Goal: Answer question/provide support

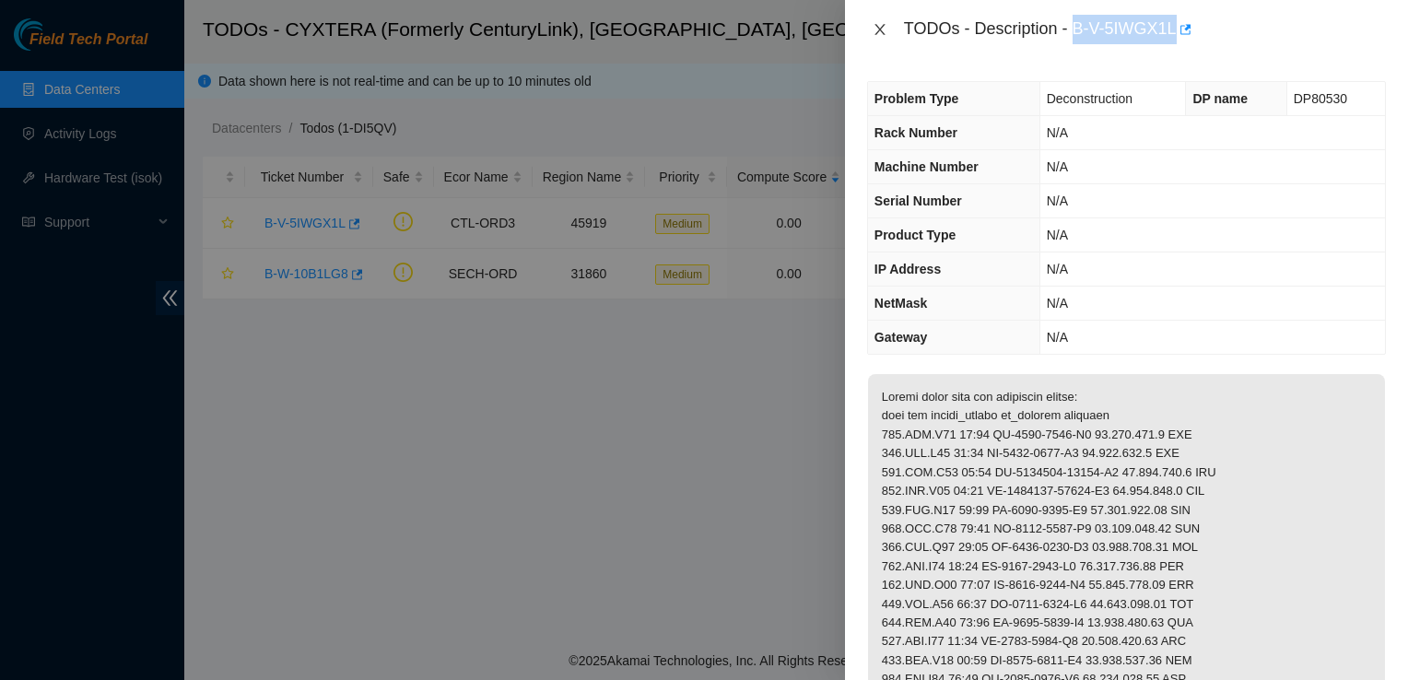
click at [883, 29] on icon "close" at bounding box center [879, 29] width 15 height 15
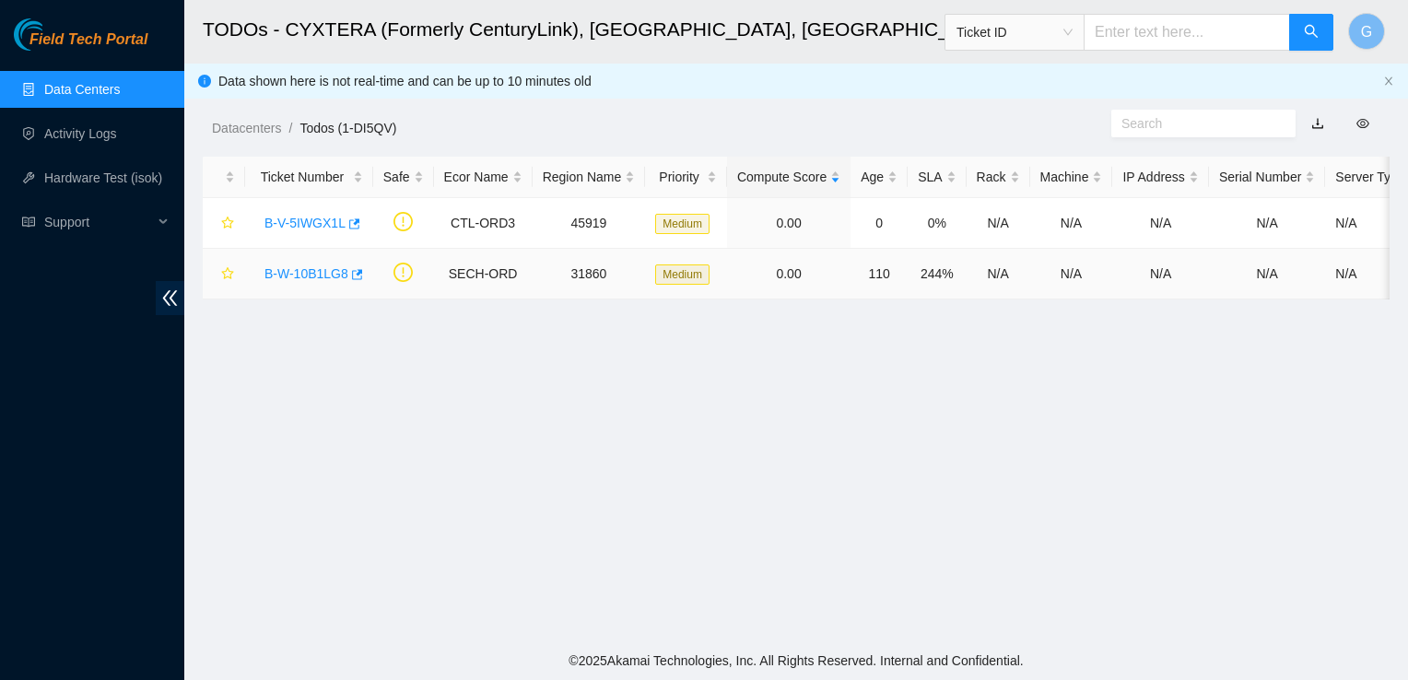
click at [308, 273] on link "B-W-10B1LG8" at bounding box center [306, 273] width 84 height 15
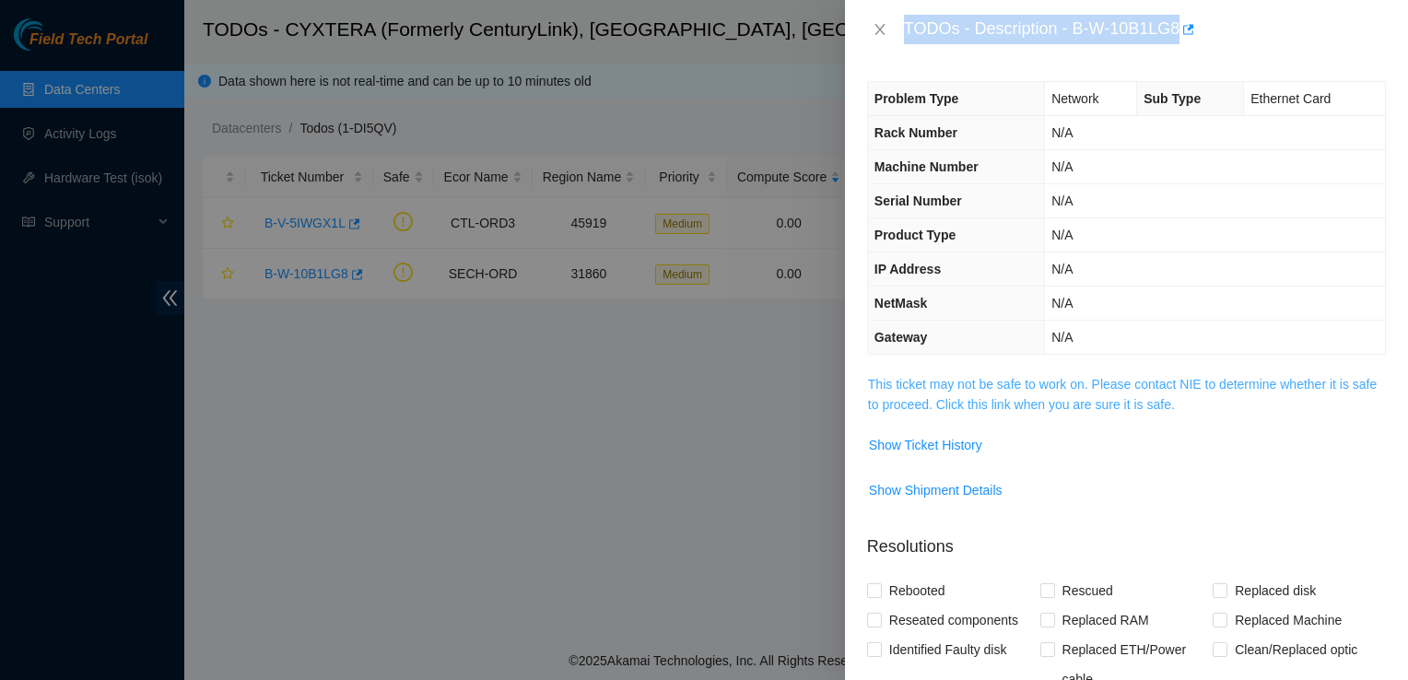
click at [1017, 404] on link "This ticket may not be safe to work on. Please contact NIE to determine whether…" at bounding box center [1122, 394] width 509 height 35
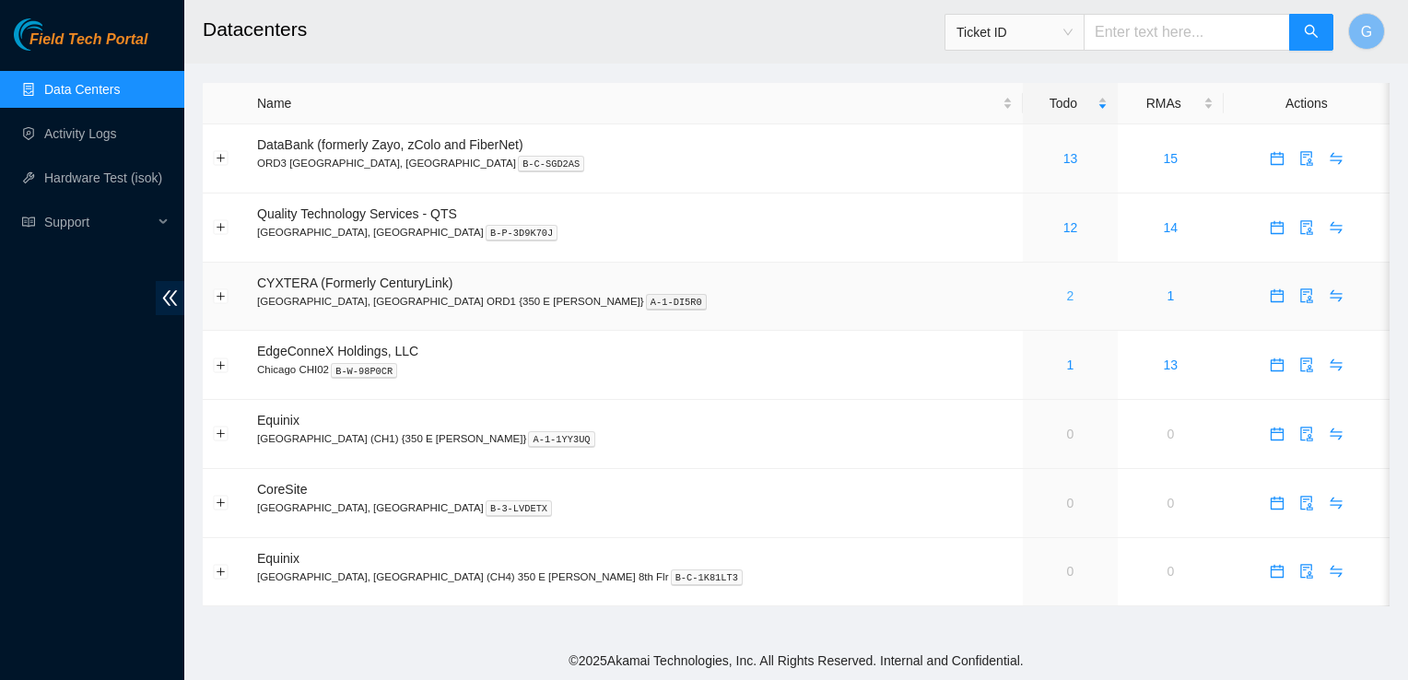
click at [1067, 293] on link "2" at bounding box center [1070, 295] width 7 height 15
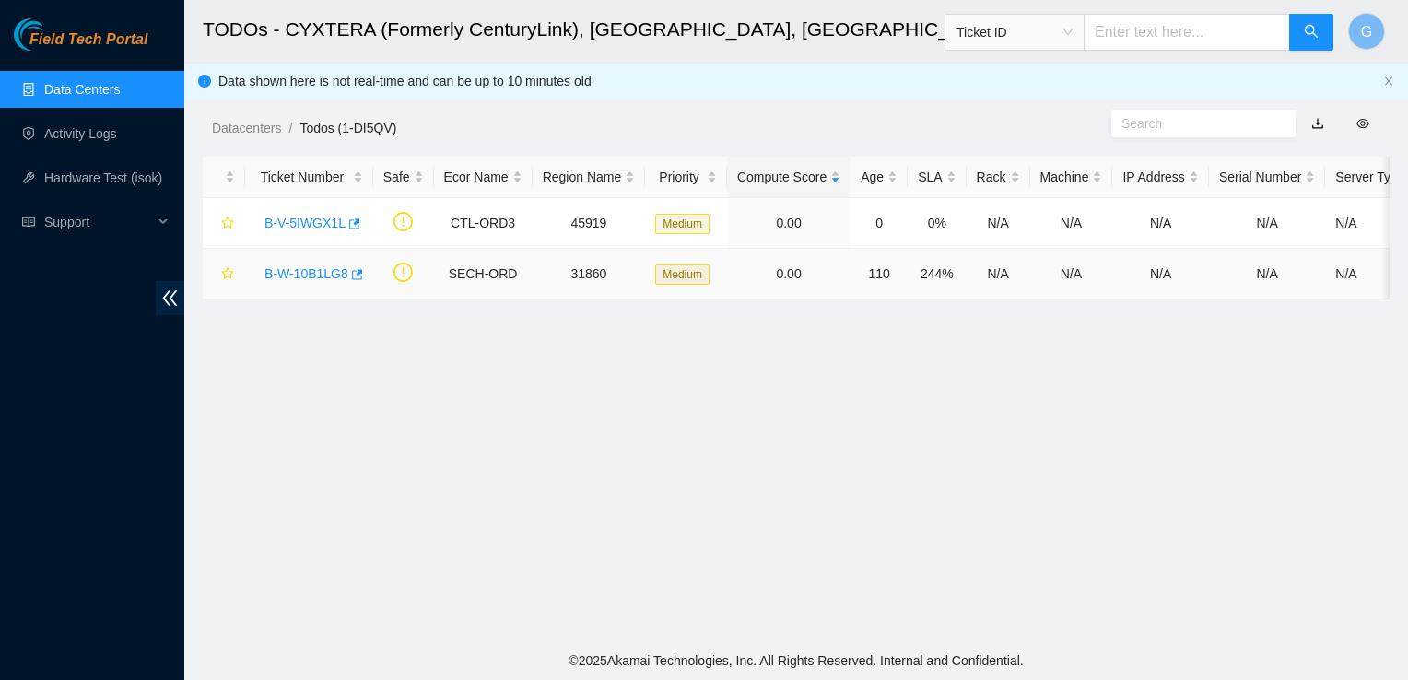
click at [310, 272] on link "B-W-10B1LG8" at bounding box center [306, 273] width 84 height 15
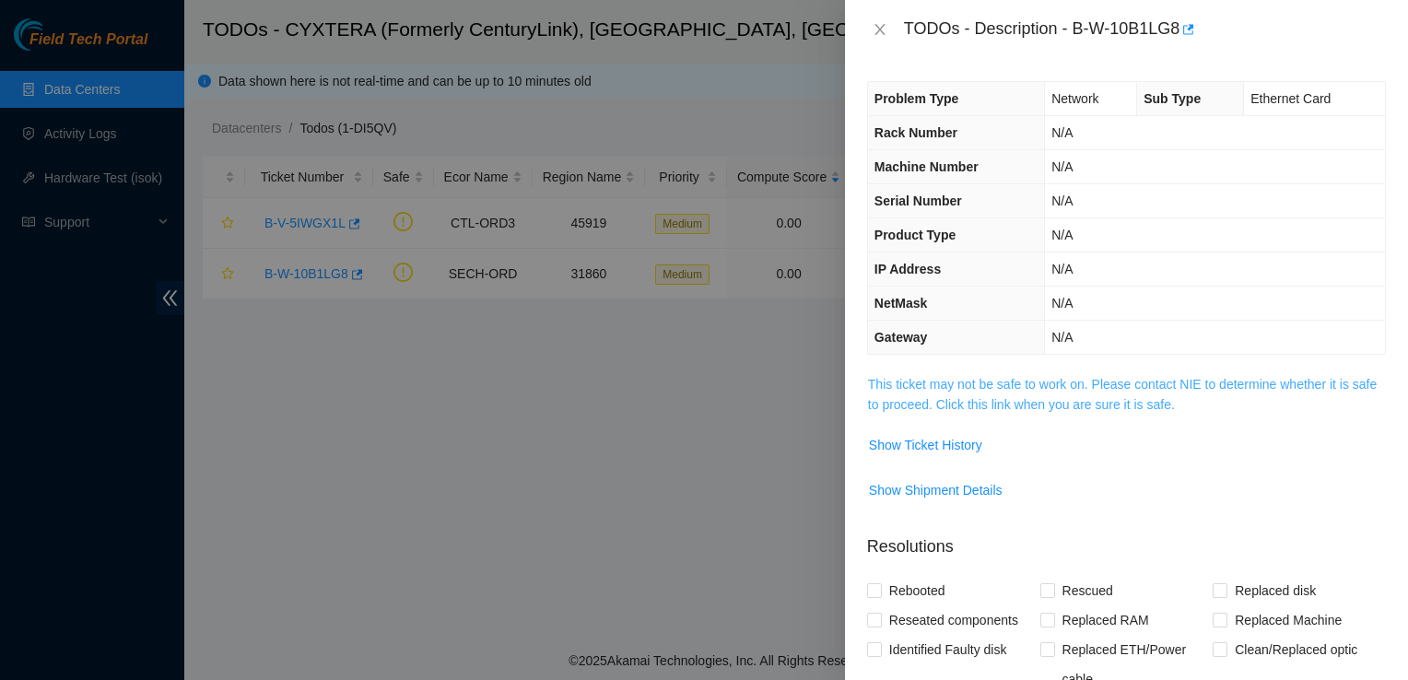
click at [1131, 404] on link "This ticket may not be safe to work on. Please contact NIE to determine whether…" at bounding box center [1122, 394] width 509 height 35
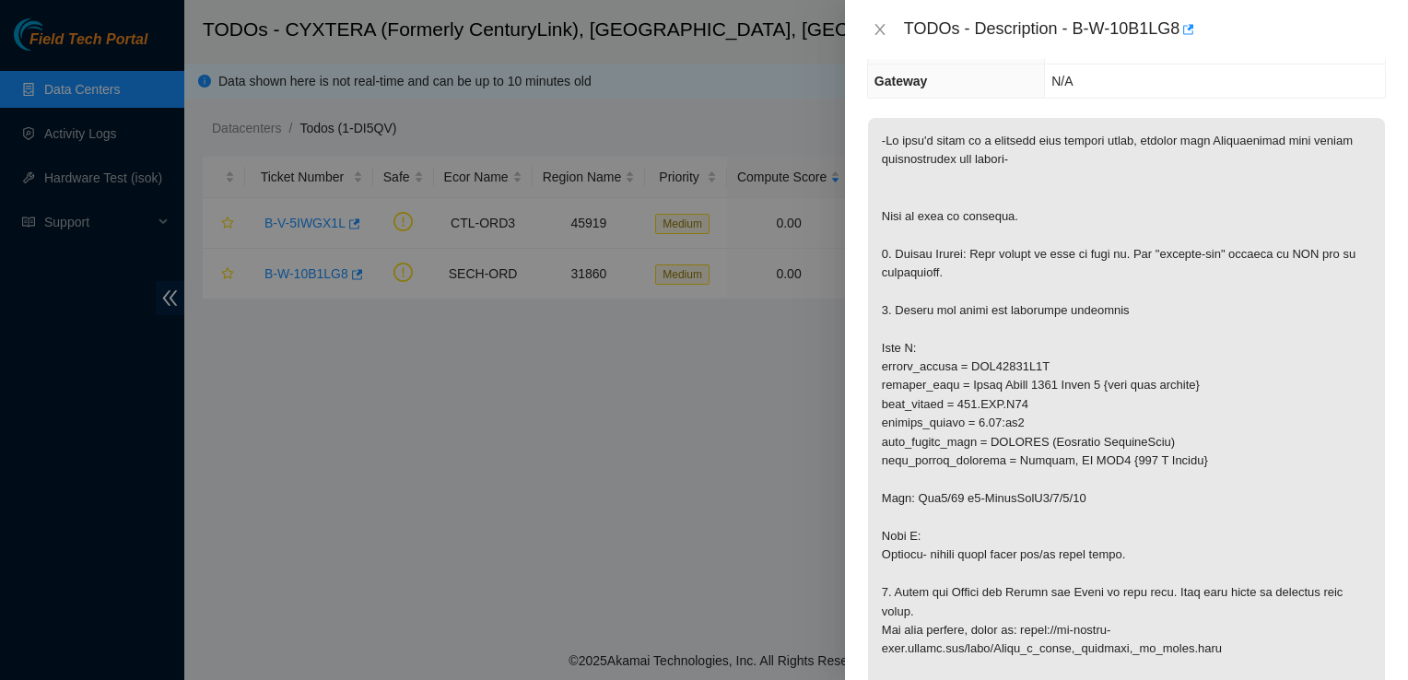
scroll to position [258, 0]
click at [1319, 73] on td "N/A" at bounding box center [1215, 80] width 340 height 34
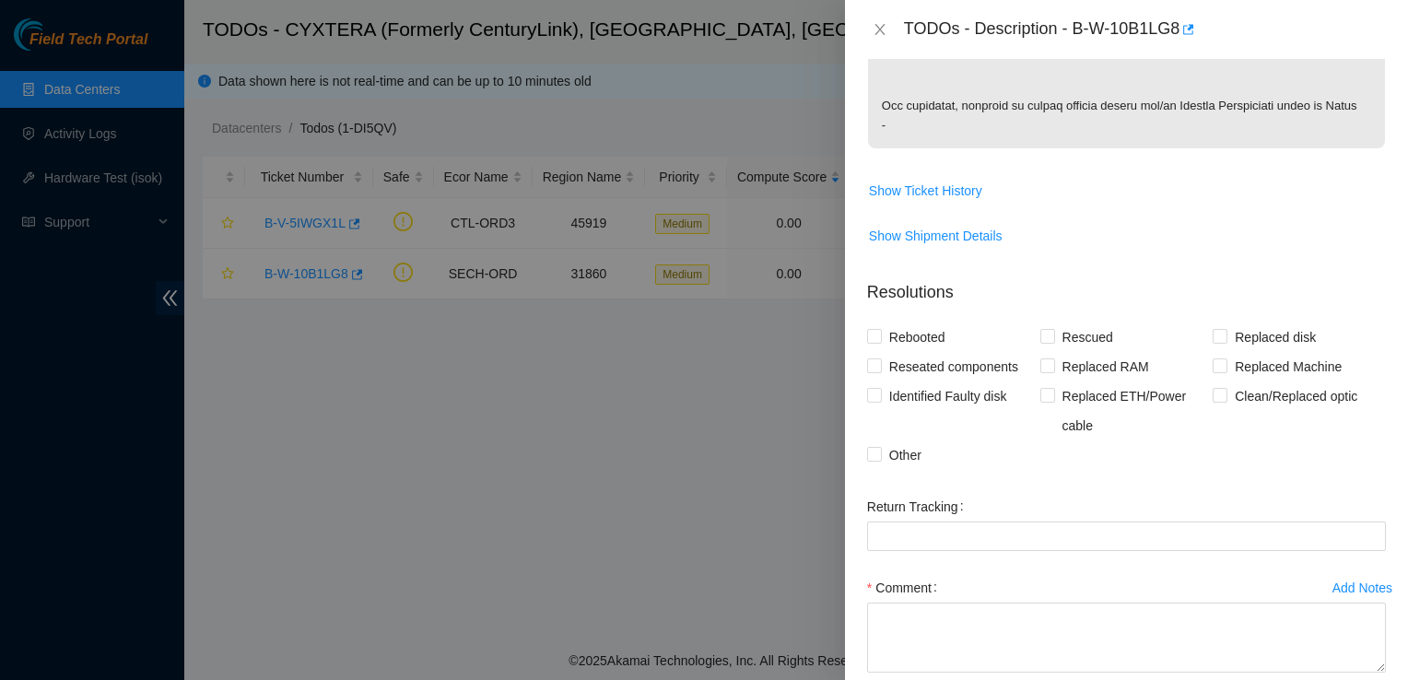
scroll to position [1140, 0]
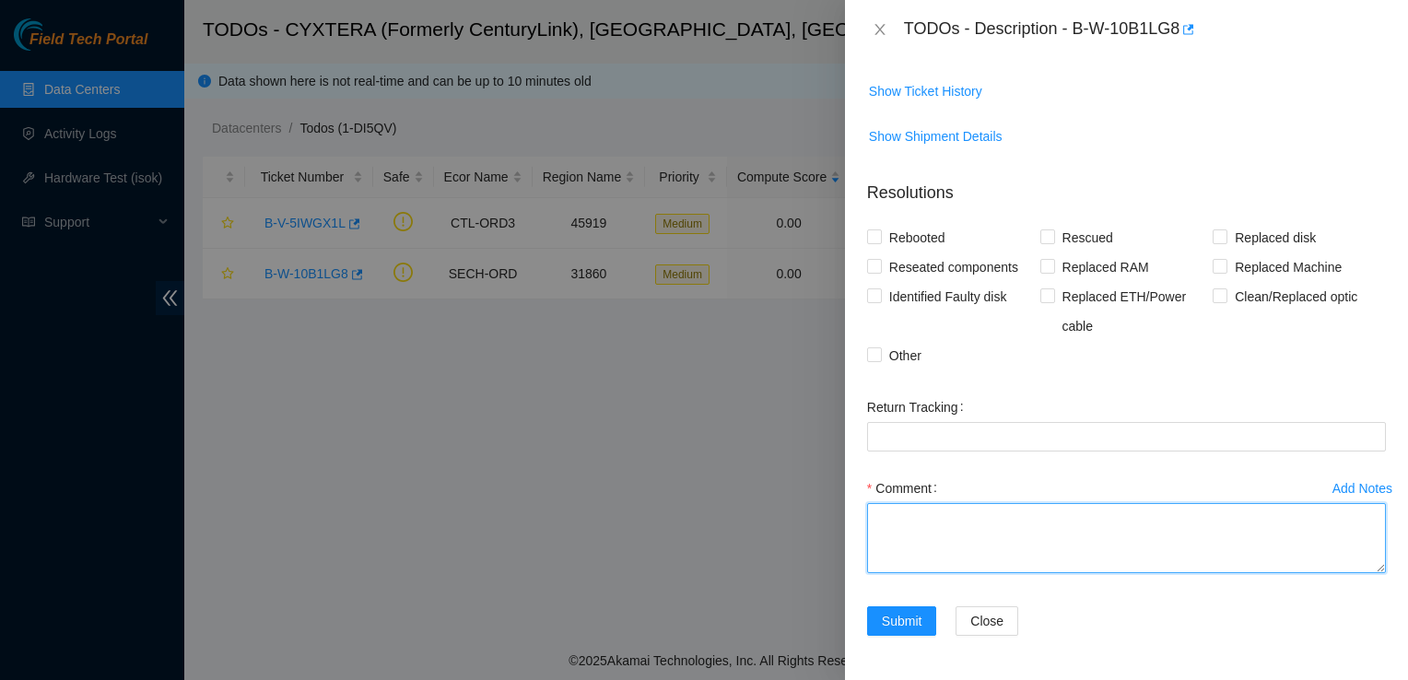
click at [918, 535] on textarea "Comment" at bounding box center [1126, 538] width 519 height 70
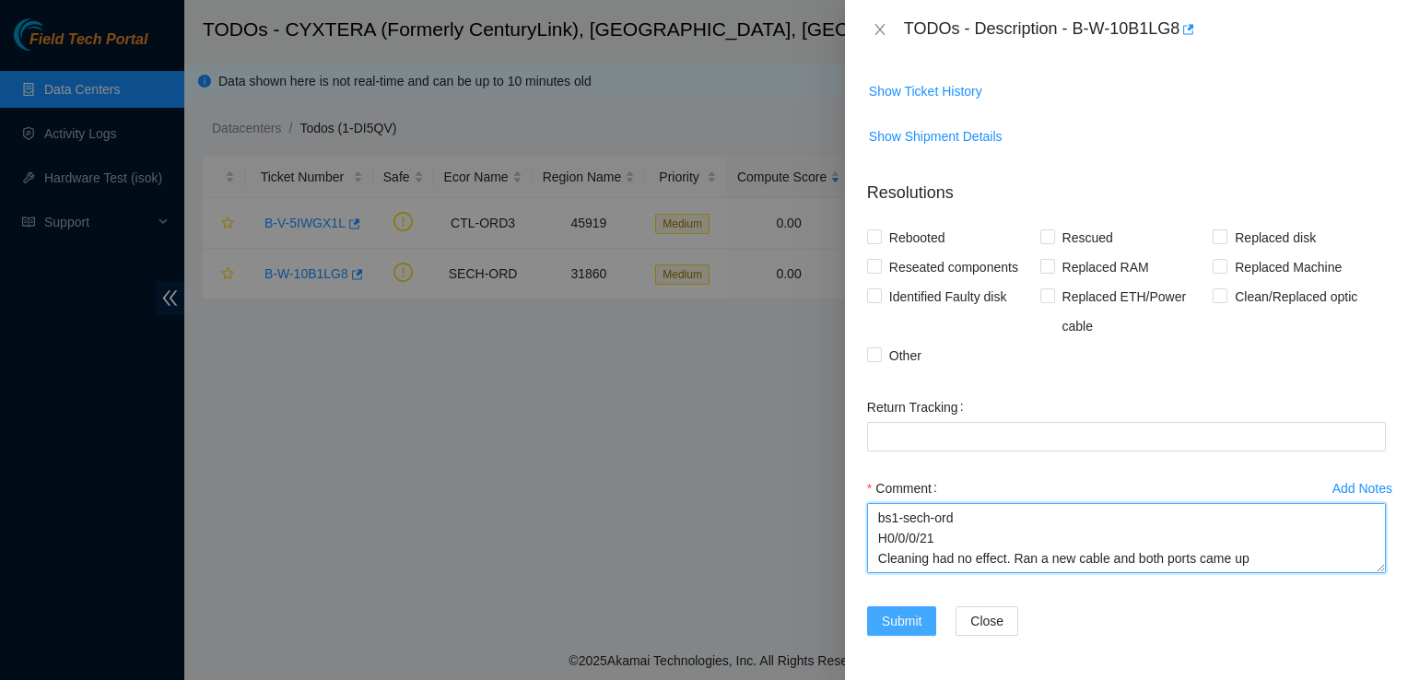
type textarea "This fibers z side is: L08 bs1-sech-ord H0/0/0/21 Cleaning had no effect. Ran a…"
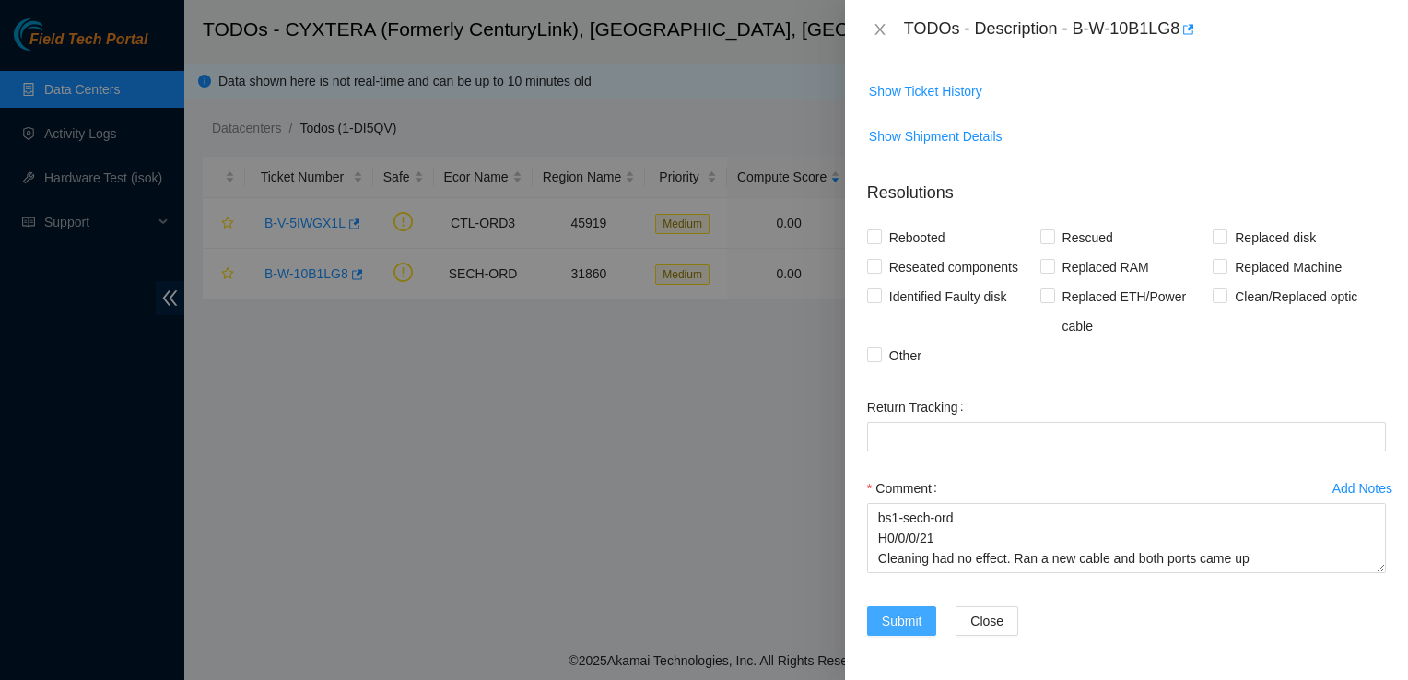
click at [877, 623] on button "Submit" at bounding box center [902, 620] width 70 height 29
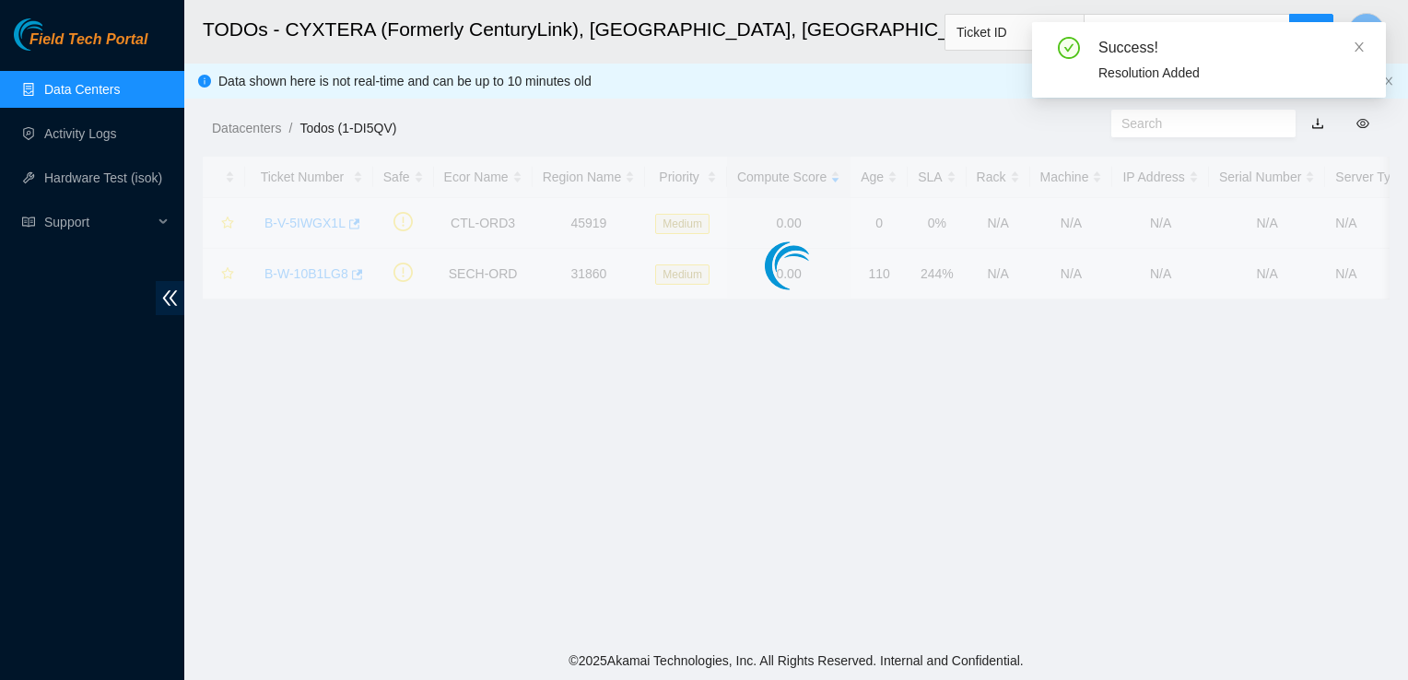
scroll to position [534, 0]
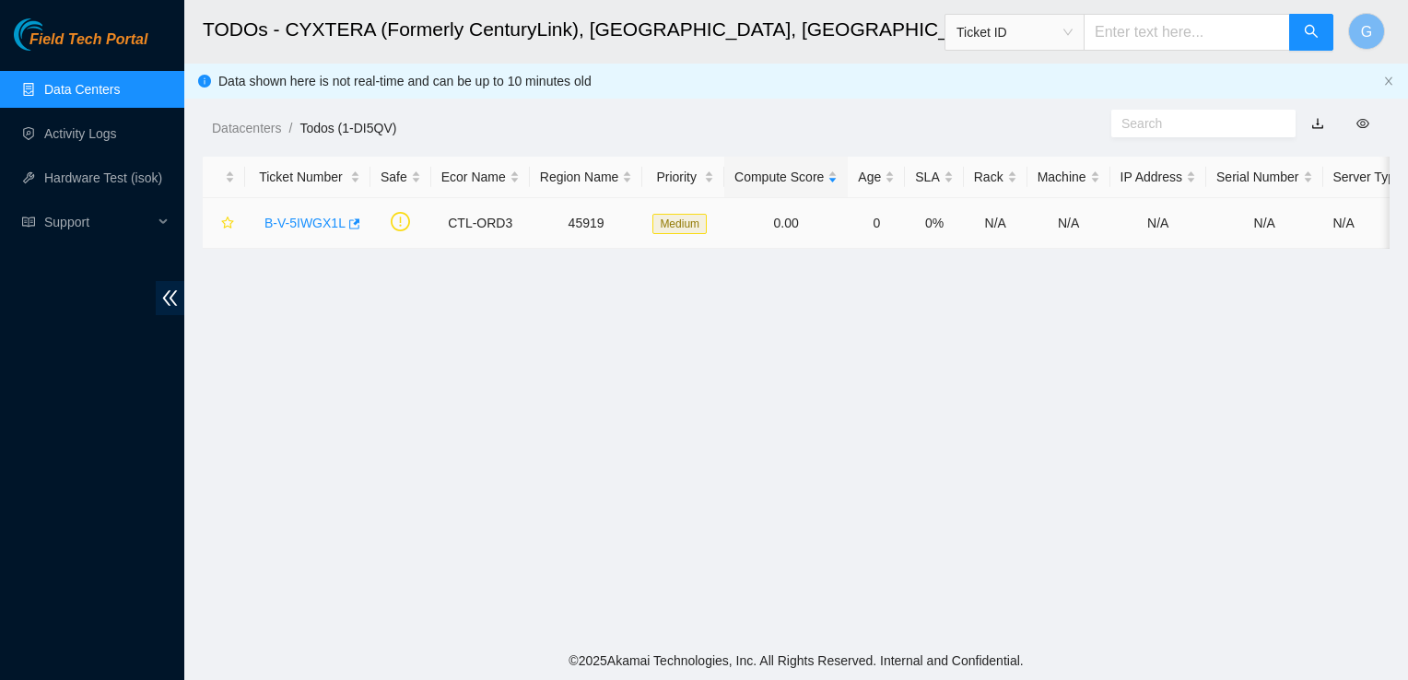
click at [315, 216] on link "B-V-5IWGX1L" at bounding box center [304, 223] width 81 height 15
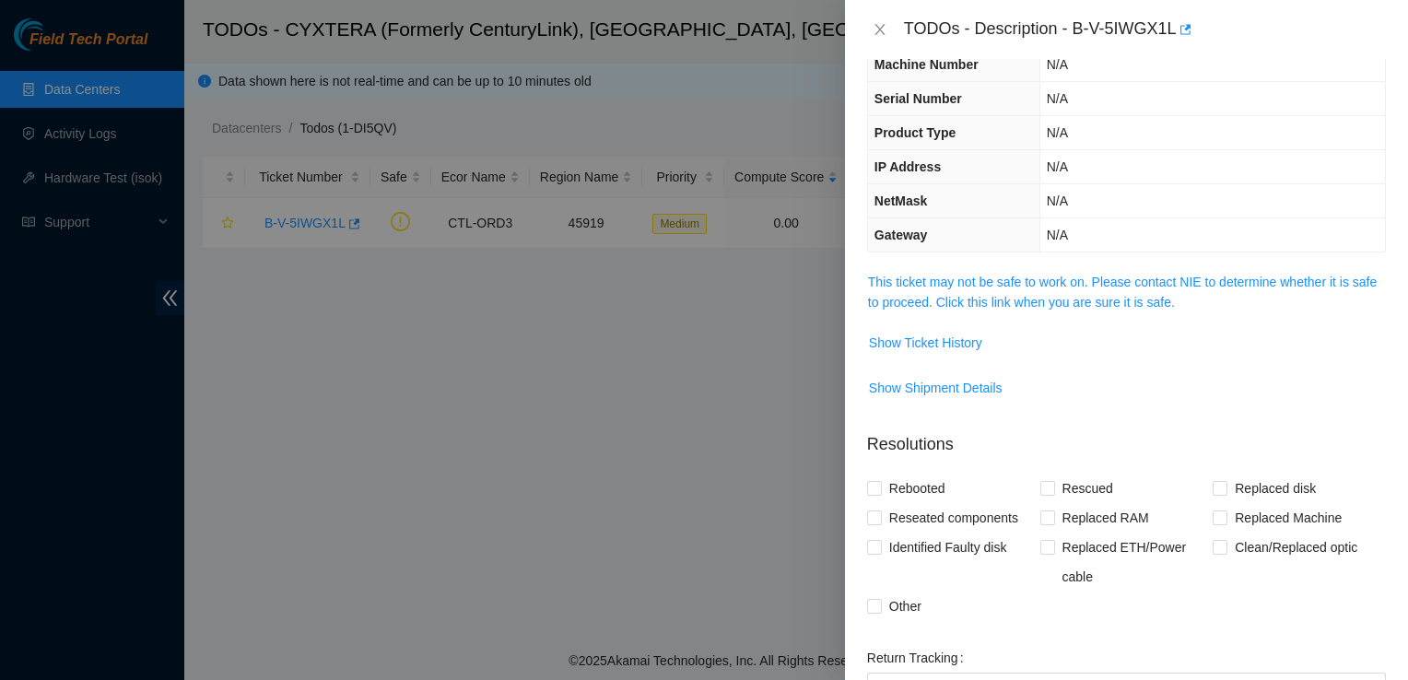
scroll to position [103, 0]
click at [1171, 300] on link "This ticket may not be safe to work on. Please contact NIE to determine whether…" at bounding box center [1122, 291] width 509 height 35
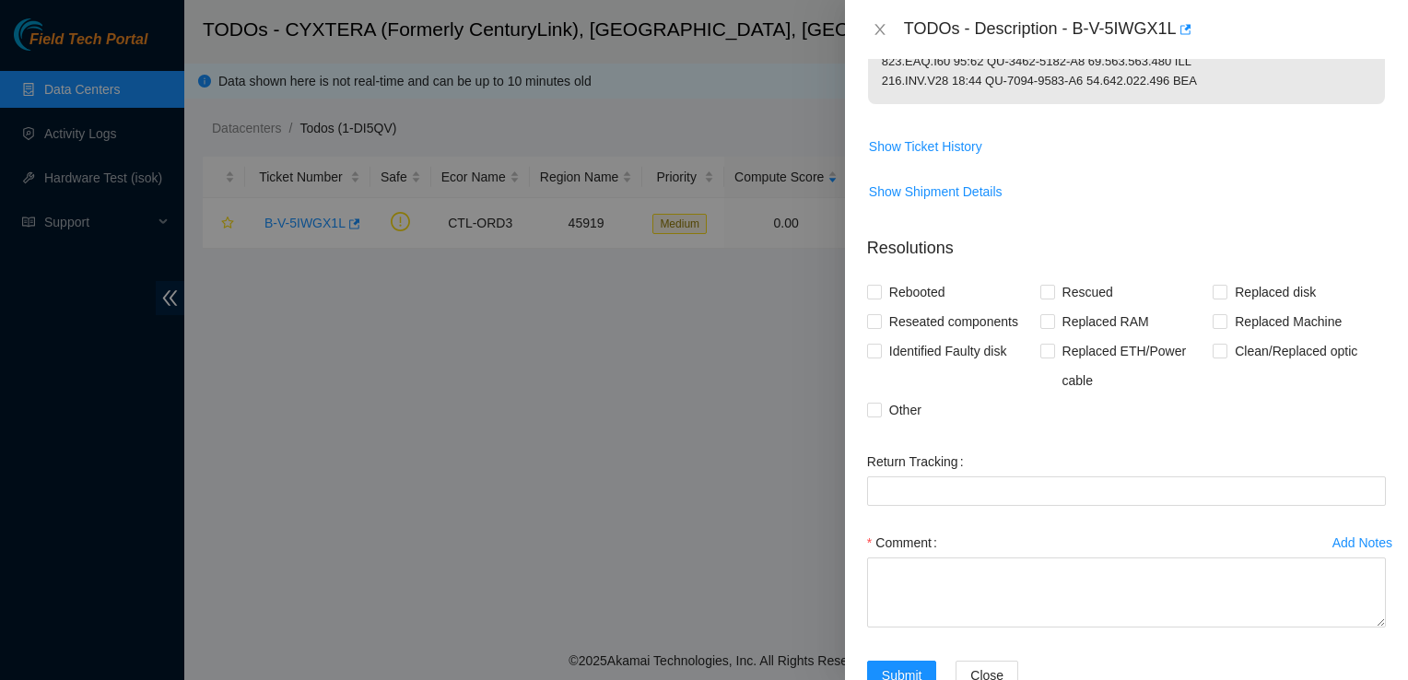
scroll to position [1347, 0]
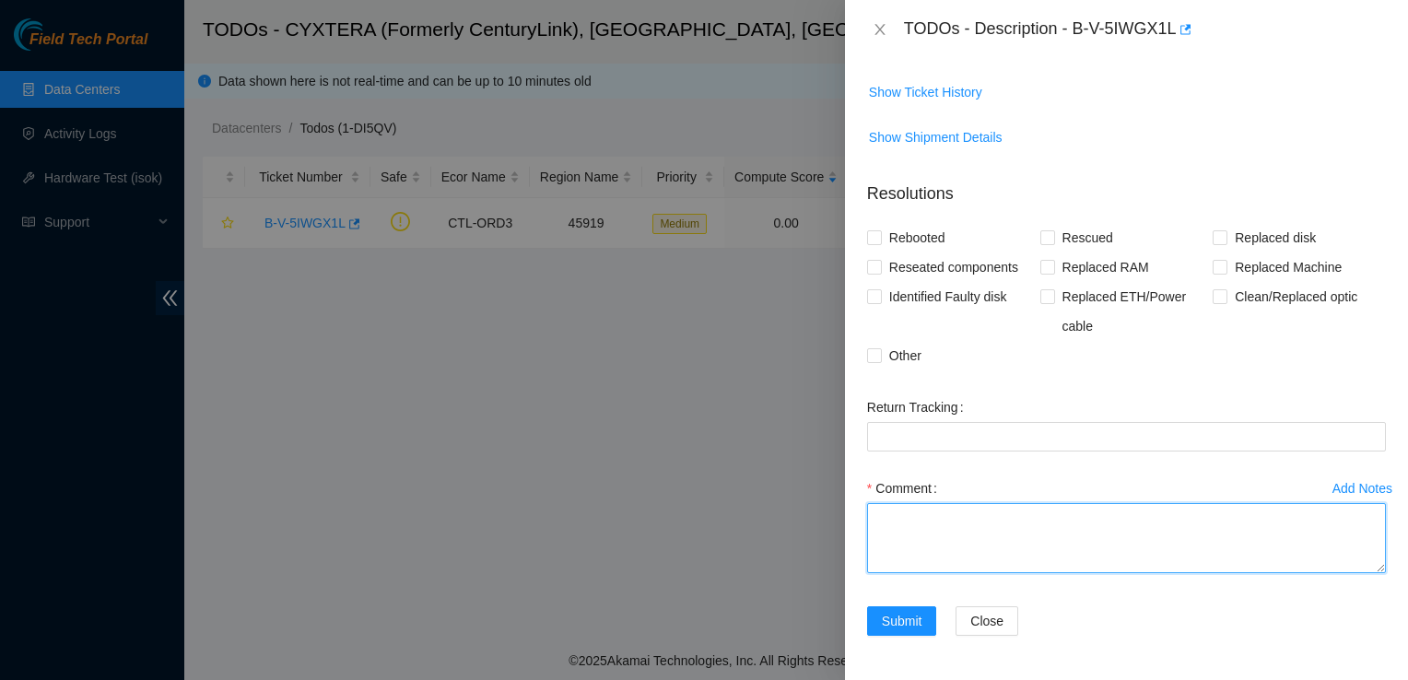
click at [963, 523] on textarea "Comment" at bounding box center [1126, 538] width 519 height 70
type textarea "Followed steps and al servers are powered down and awaiting shipping"
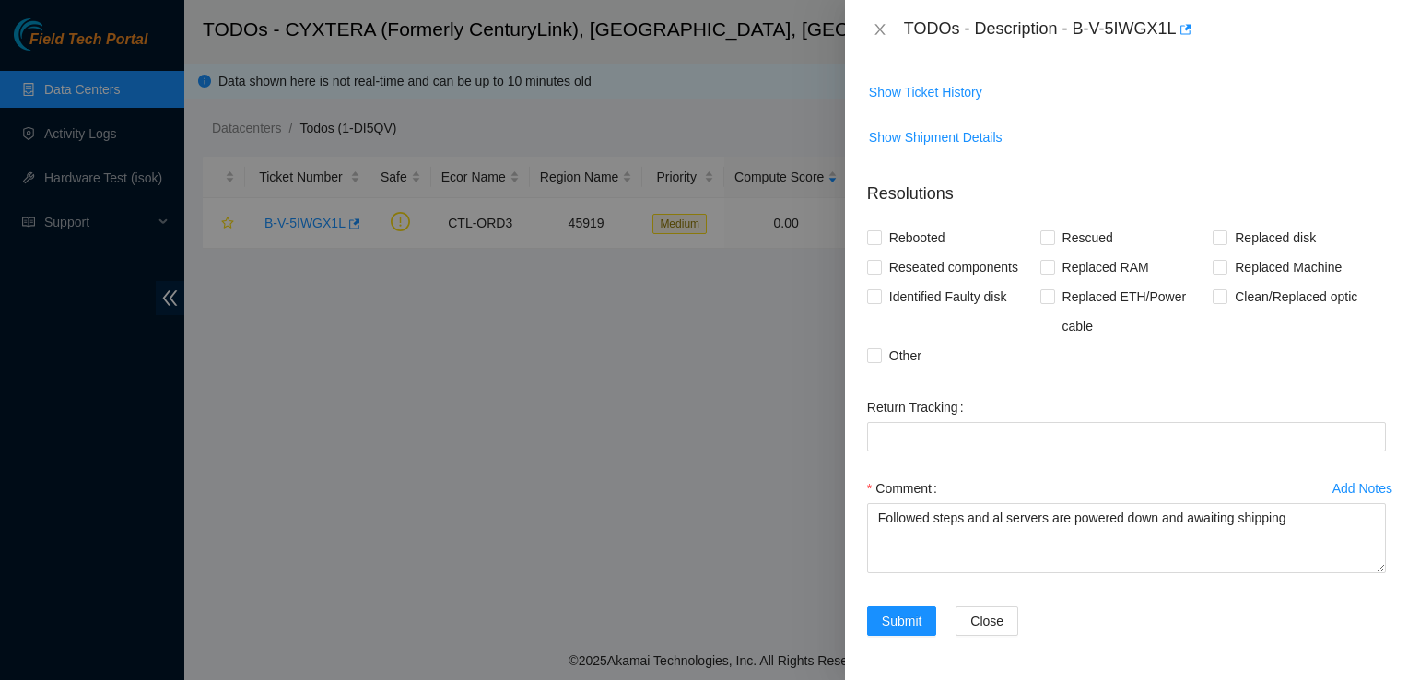
click at [907, 603] on div "Add Notes Comment Followed steps and al servers are powered down and awaiting s…" at bounding box center [1126, 540] width 533 height 133
click at [900, 617] on span "Submit" at bounding box center [902, 621] width 41 height 20
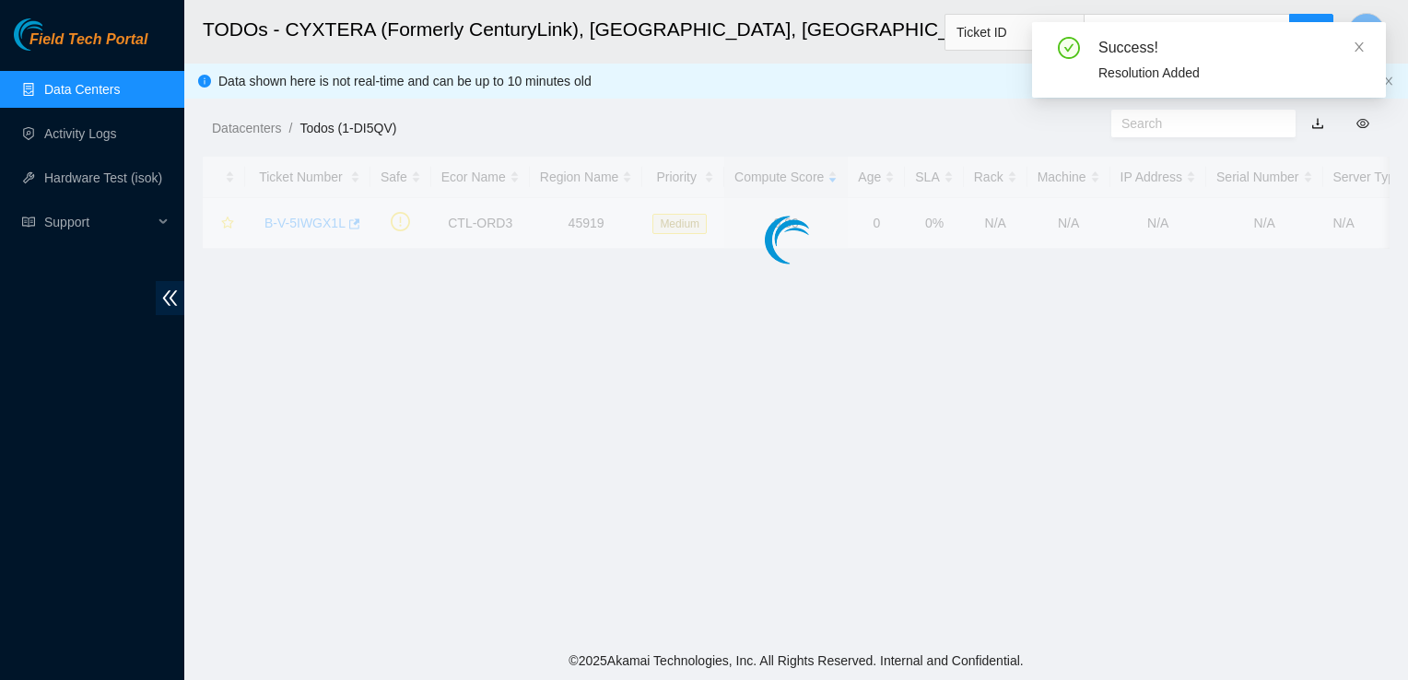
scroll to position [317, 0]
